Goal: Use online tool/utility: Use online tool/utility

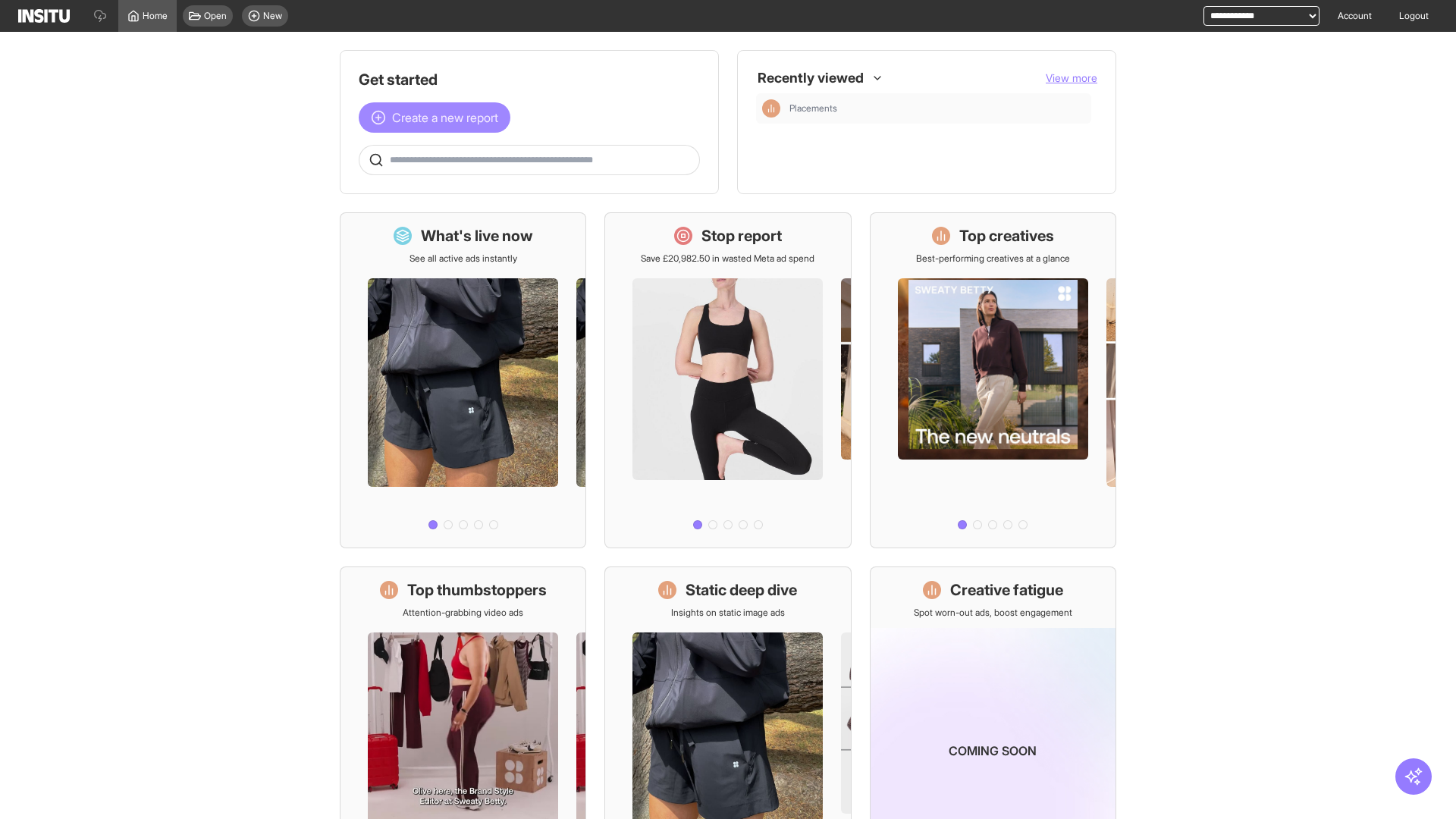
click at [439, 118] on span "Create a new report" at bounding box center [444, 117] width 106 height 18
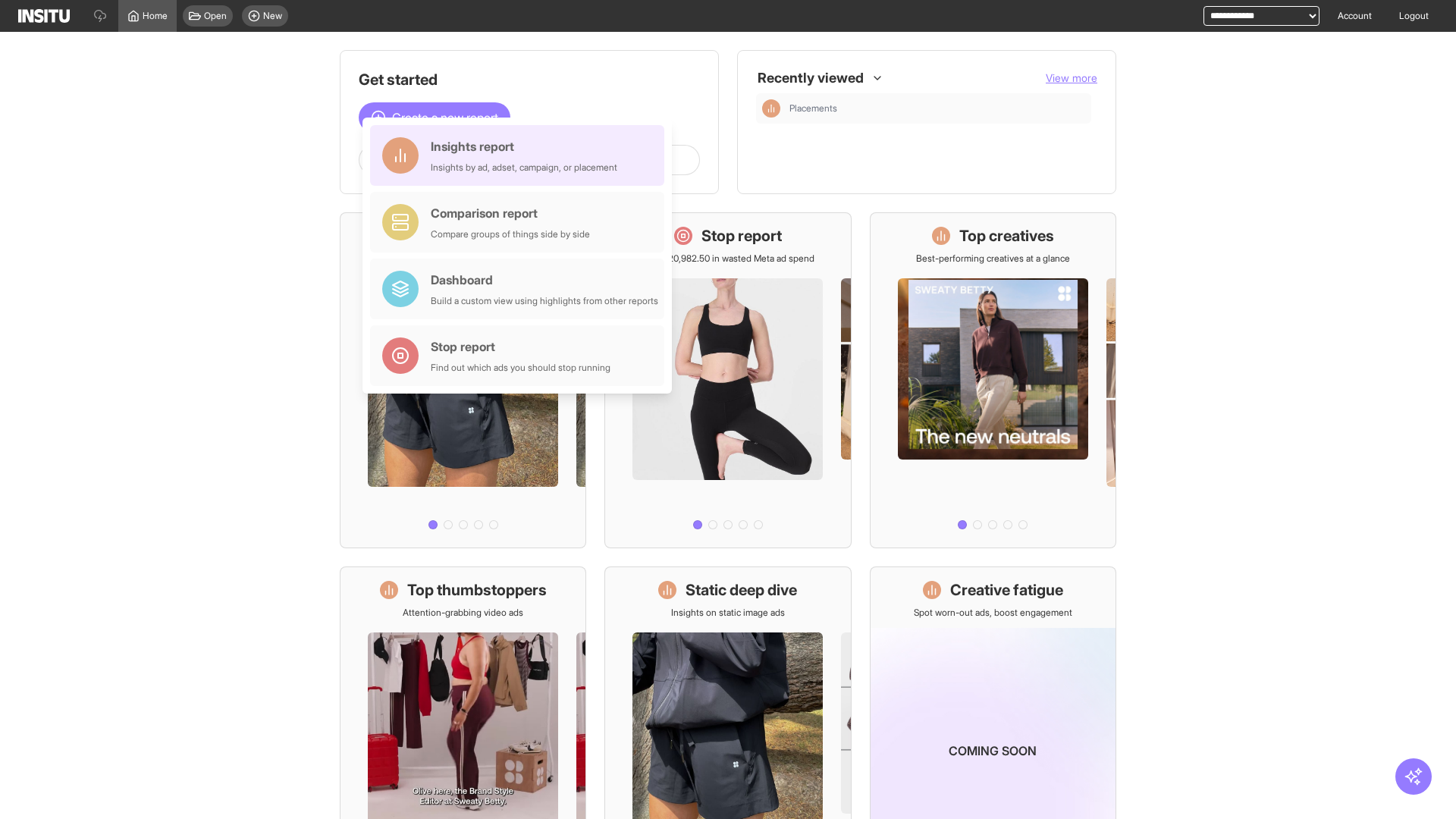
click at [521, 155] on div "Insights report Insights by ad, adset, campaign, or placement" at bounding box center [524, 155] width 187 height 36
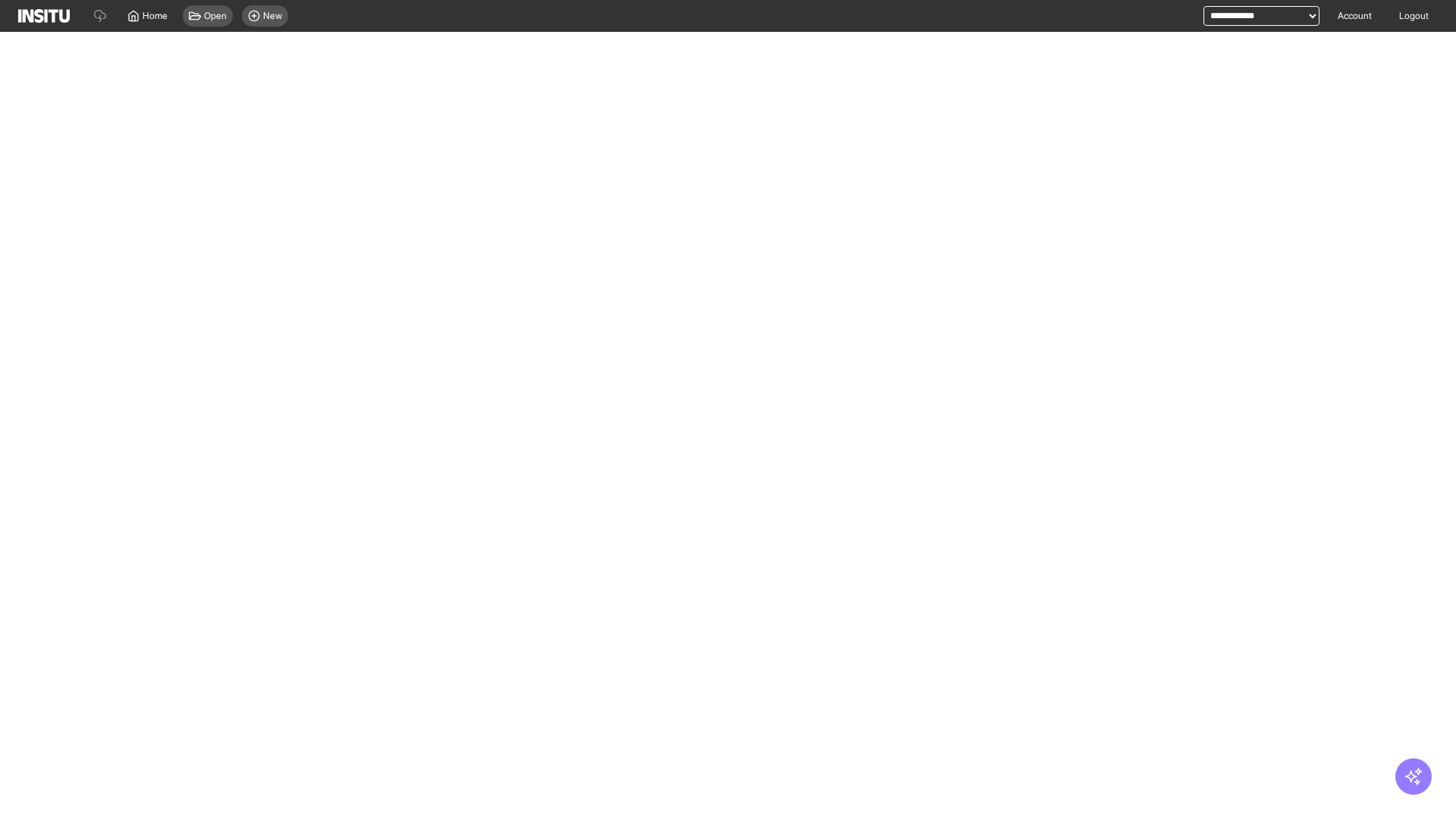
select select "**"
